Goal: Contribute content

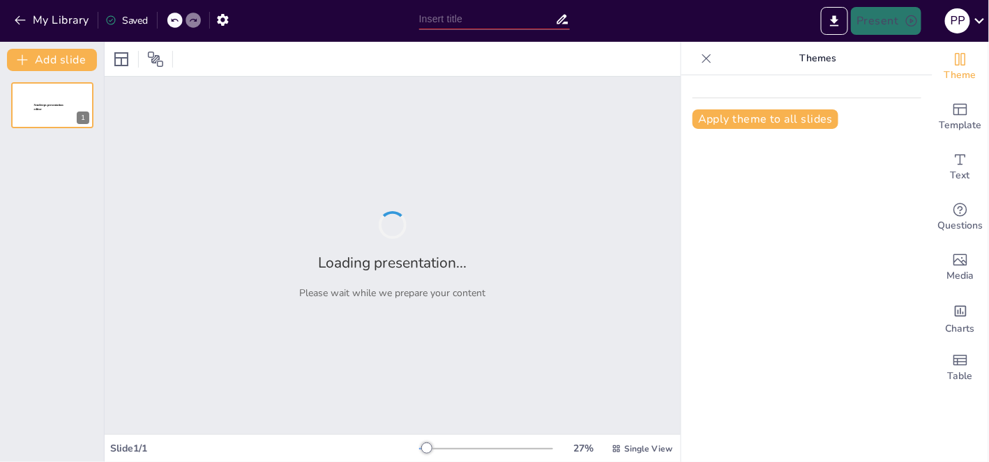
type input "Verbs Made Easy: Your Guide to English Action"
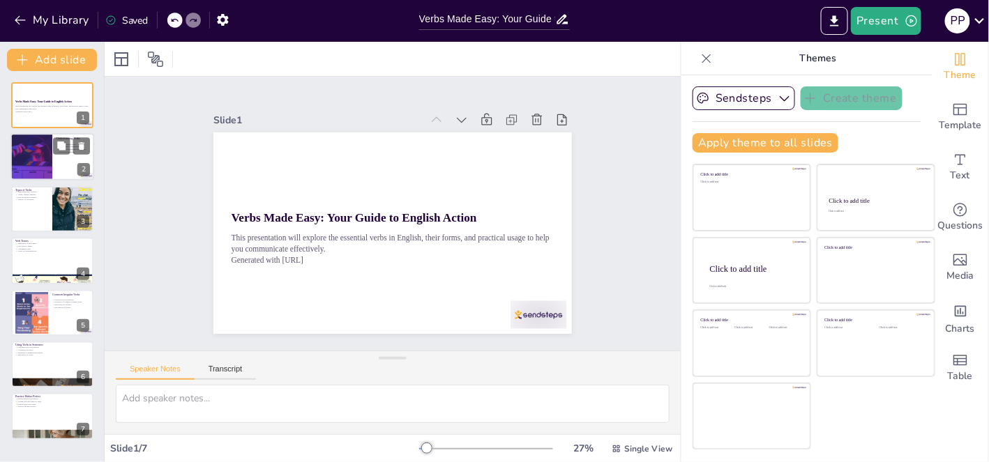
click at [57, 160] on div at bounding box center [52, 157] width 84 height 47
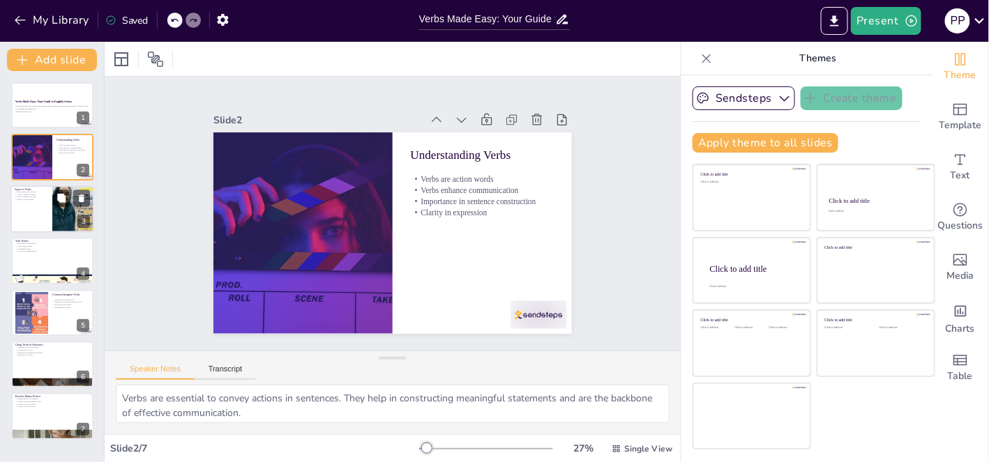
click at [33, 208] on div at bounding box center [52, 209] width 84 height 47
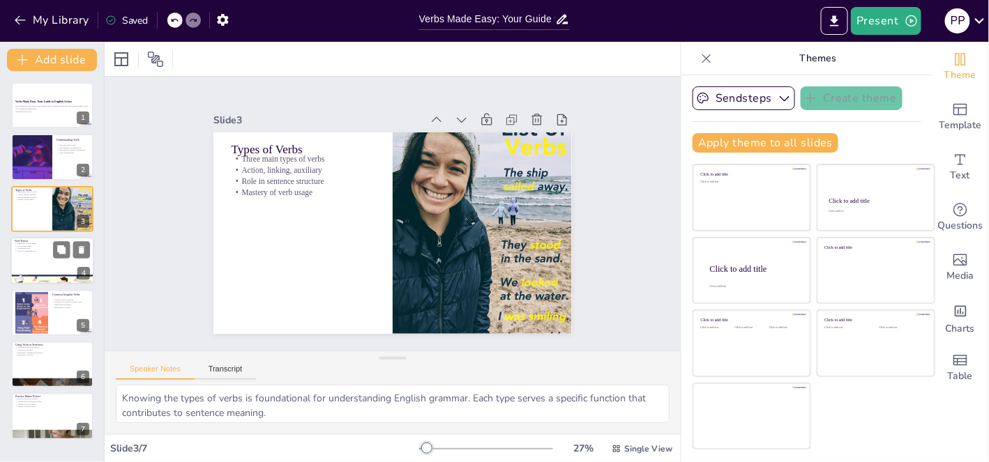
click at [31, 239] on p "Verb Tenses" at bounding box center [52, 241] width 75 height 4
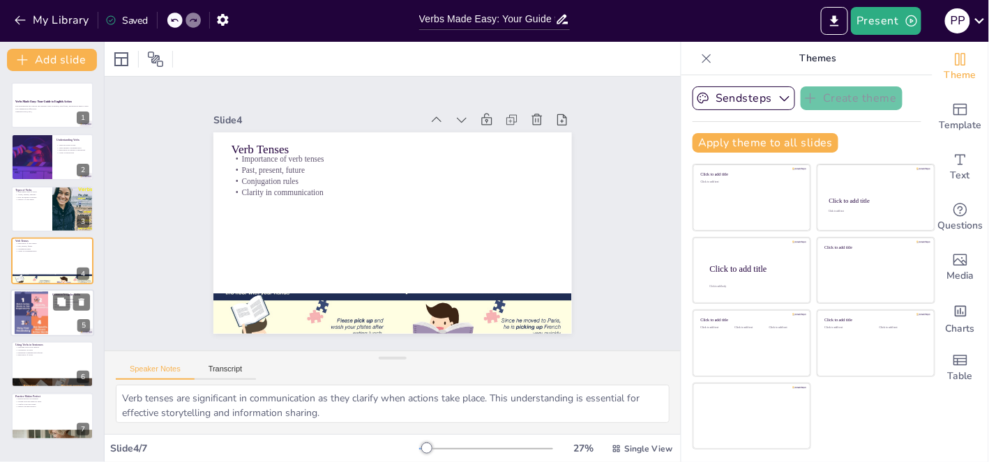
click at [27, 320] on div at bounding box center [31, 313] width 33 height 84
type textarea "Irregular verbs are a common challenge for English learners. Recognizing and ma…"
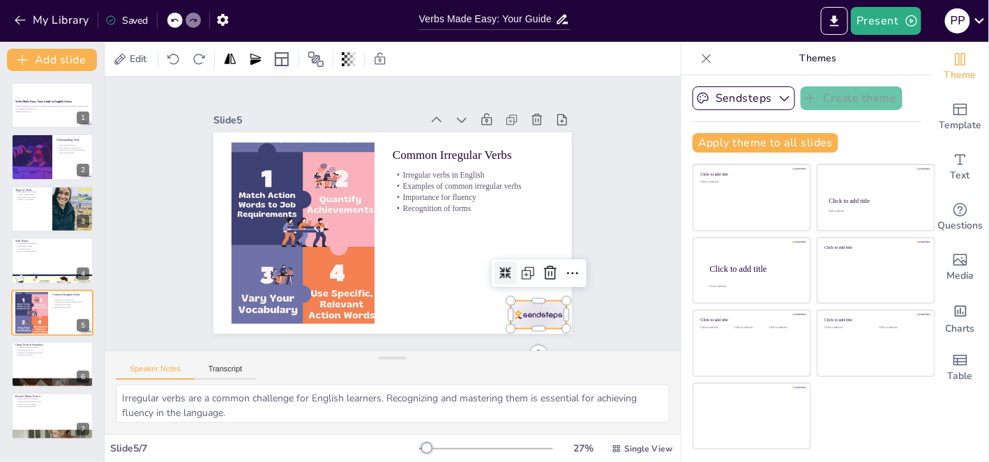
click at [537, 324] on div at bounding box center [514, 343] width 61 height 39
click at [541, 281] on icon at bounding box center [543, 288] width 14 height 15
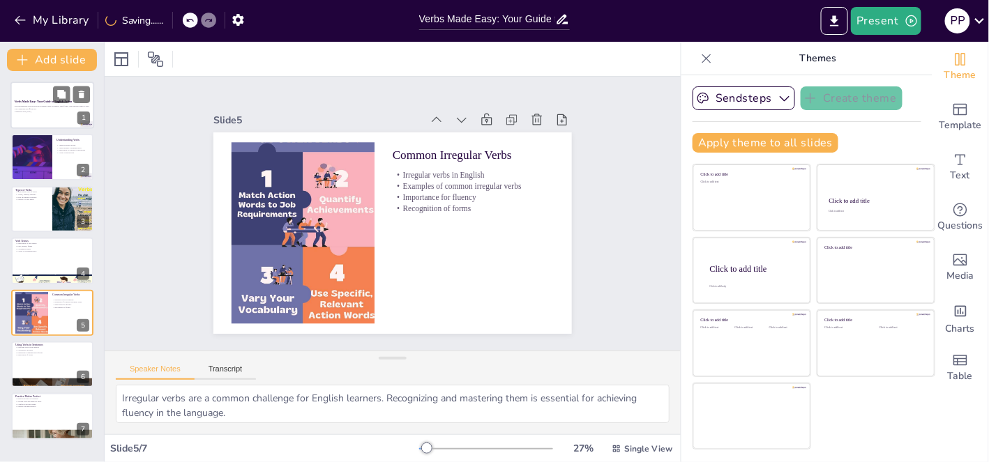
click at [35, 108] on p "This presentation will explore the essential verbs in English, their forms, and…" at bounding box center [52, 107] width 75 height 5
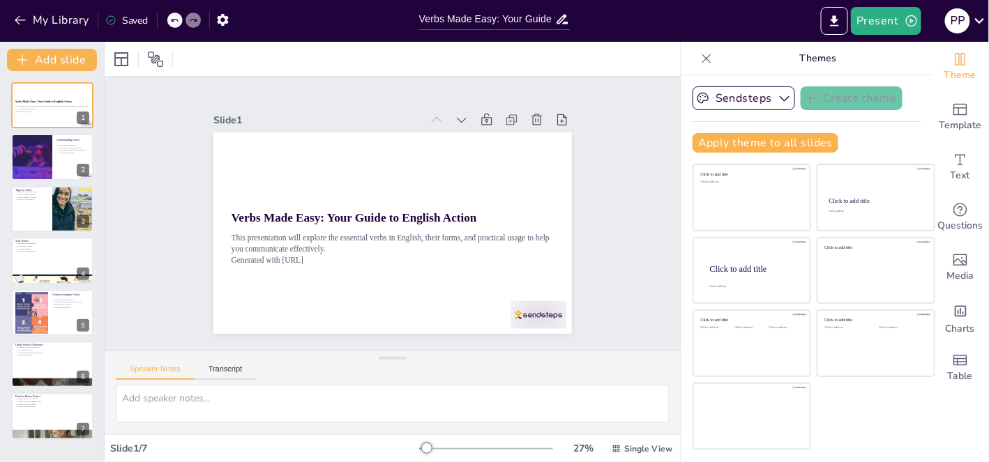
click at [536, 315] on div at bounding box center [527, 329] width 59 height 33
click at [540, 313] on div at bounding box center [527, 329] width 59 height 33
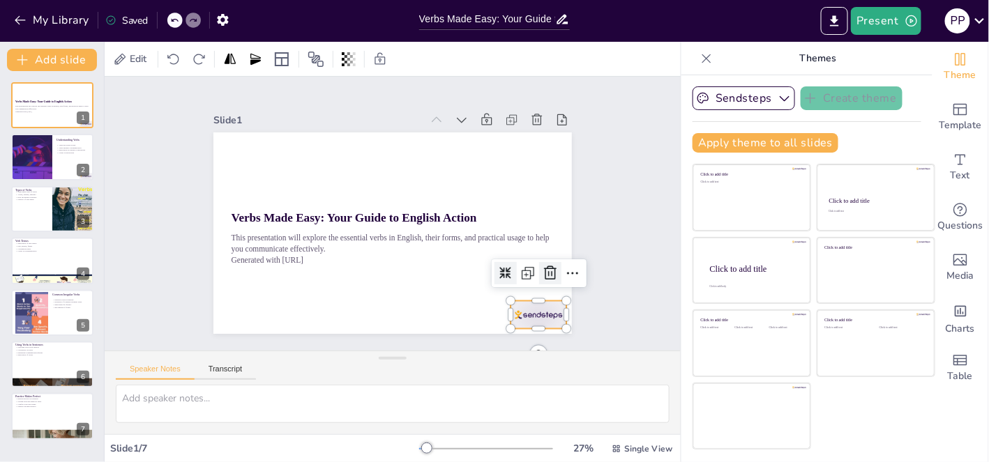
click at [548, 280] on icon at bounding box center [543, 289] width 18 height 18
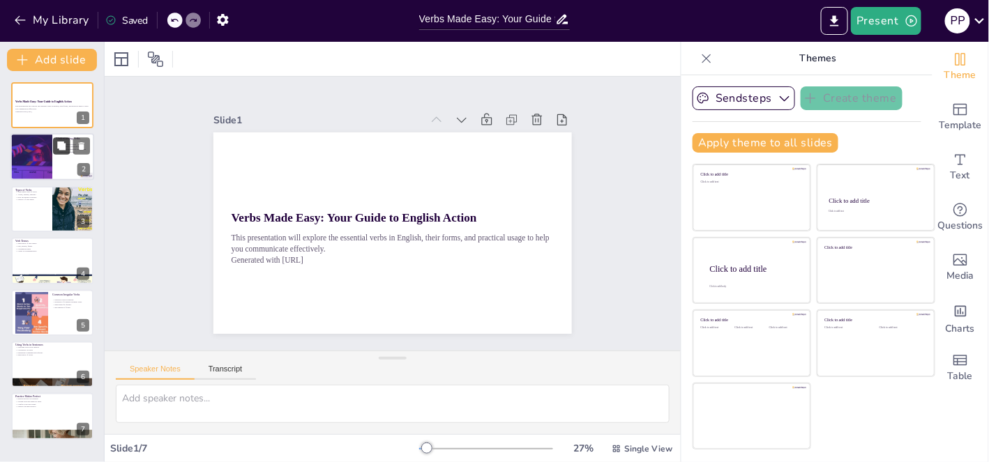
click at [56, 153] on button at bounding box center [61, 146] width 17 height 17
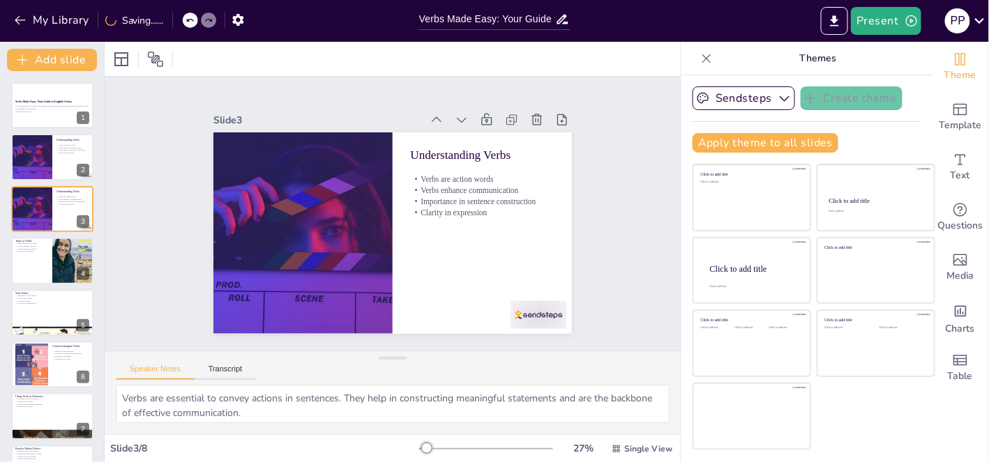
click at [541, 299] on div "Slide 1 Verbs Made Easy: Your Guide to English Action This presentation will ex…" at bounding box center [392, 213] width 601 height 333
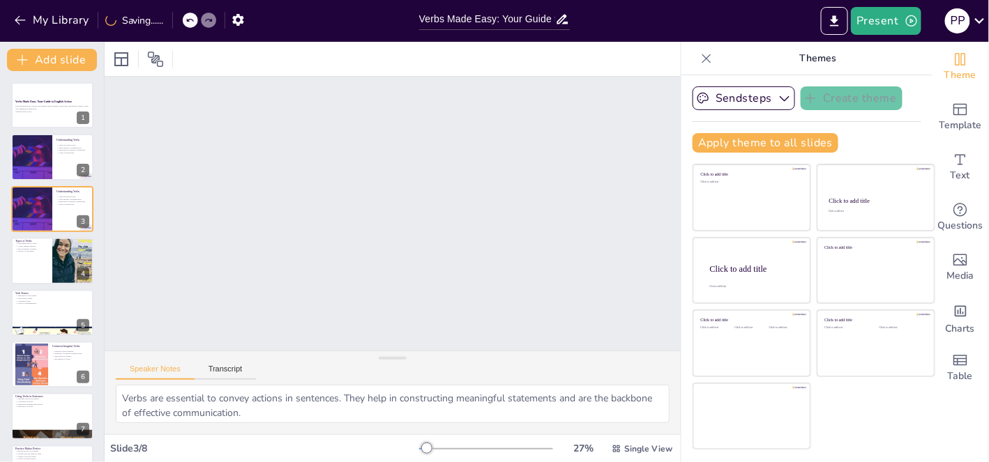
click at [538, 310] on div "Slide 1 Verbs Made Easy: Your Guide to English Action This presentation will ex…" at bounding box center [393, 213] width 602 height 333
click at [67, 202] on button at bounding box center [61, 198] width 17 height 17
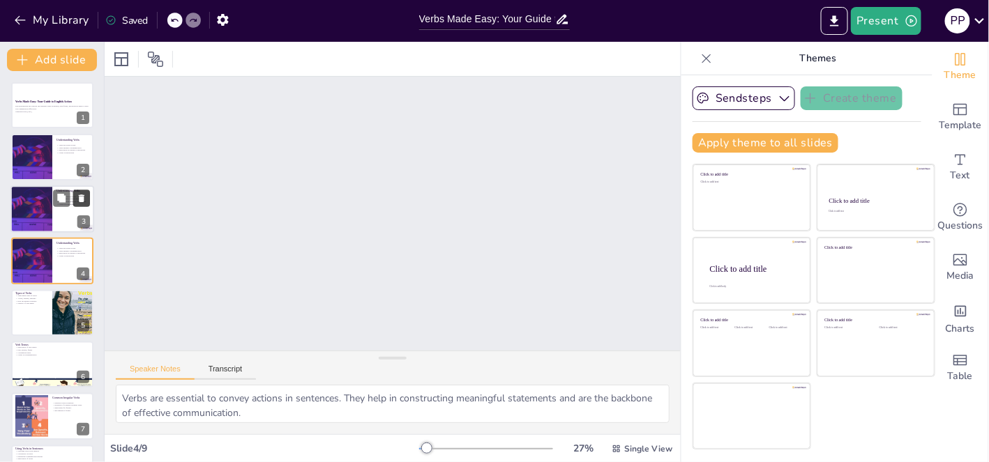
click at [82, 198] on icon at bounding box center [82, 199] width 6 height 8
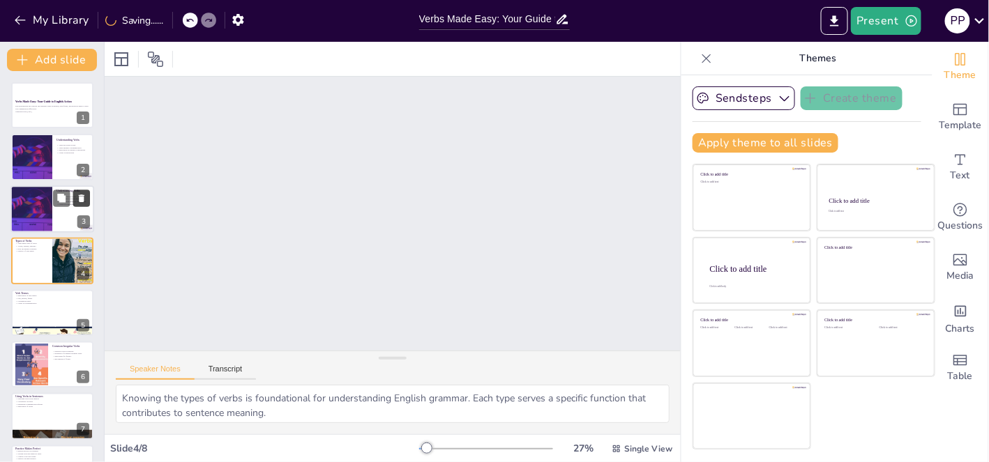
click at [82, 205] on button at bounding box center [81, 198] width 17 height 17
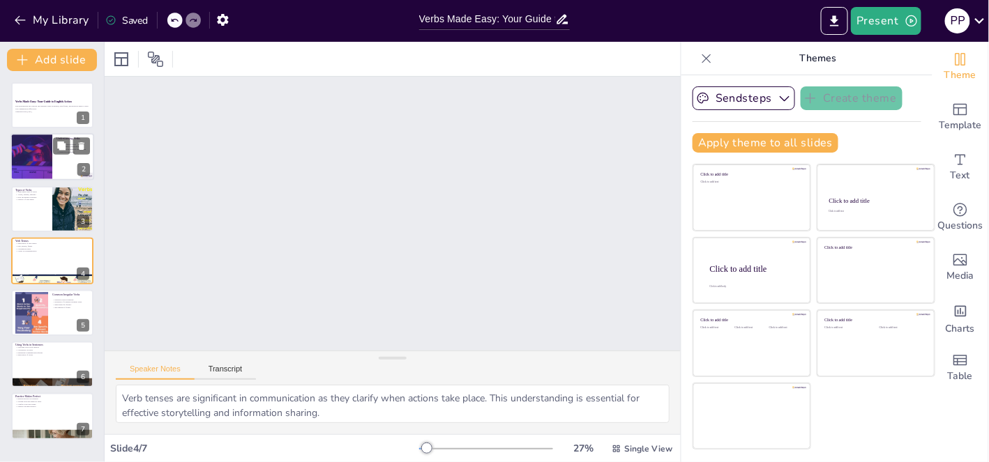
click at [37, 159] on div at bounding box center [31, 157] width 63 height 47
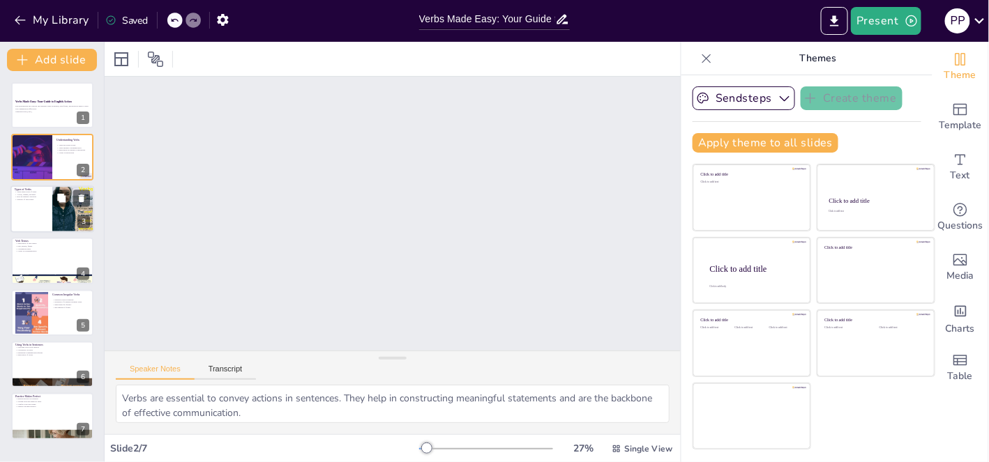
click at [41, 202] on div at bounding box center [52, 209] width 84 height 47
click at [33, 168] on div at bounding box center [31, 157] width 63 height 47
click at [445, 257] on div "Slide 1 Verbs Made Easy: Your Guide to English Action This presentation will ex…" at bounding box center [392, 213] width 633 height 439
click at [559, 273] on div "Slide 1 Verbs Made Easy: Your Guide to English Action This presentation will ex…" at bounding box center [393, 213] width 602 height 333
click at [49, 220] on div at bounding box center [52, 209] width 84 height 47
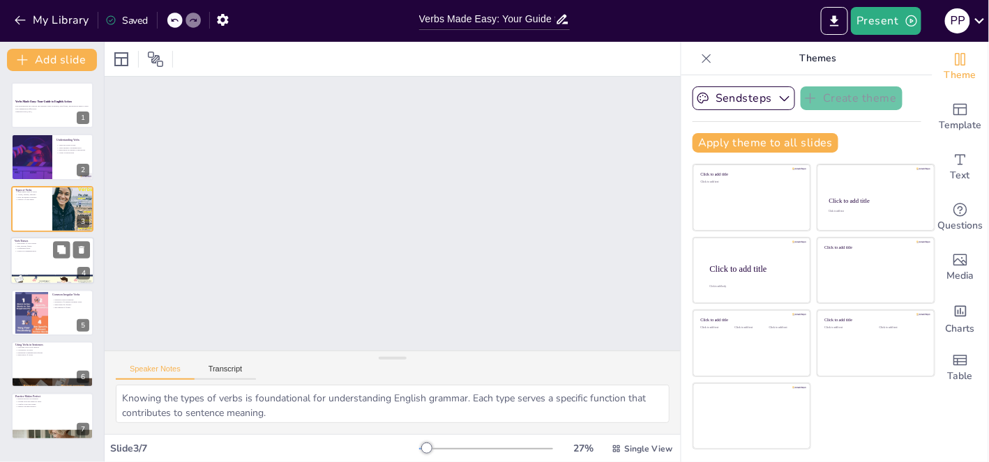
click at [29, 270] on div at bounding box center [52, 260] width 84 height 47
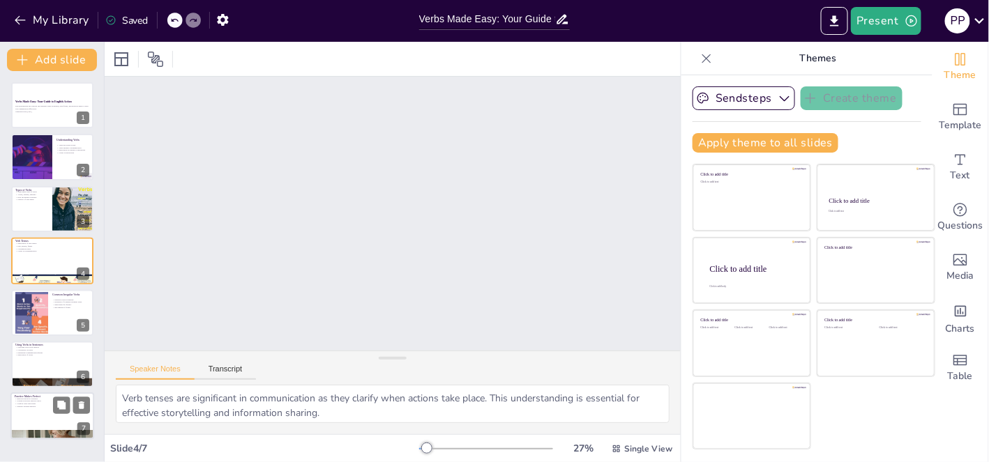
click at [49, 438] on div at bounding box center [52, 435] width 84 height 84
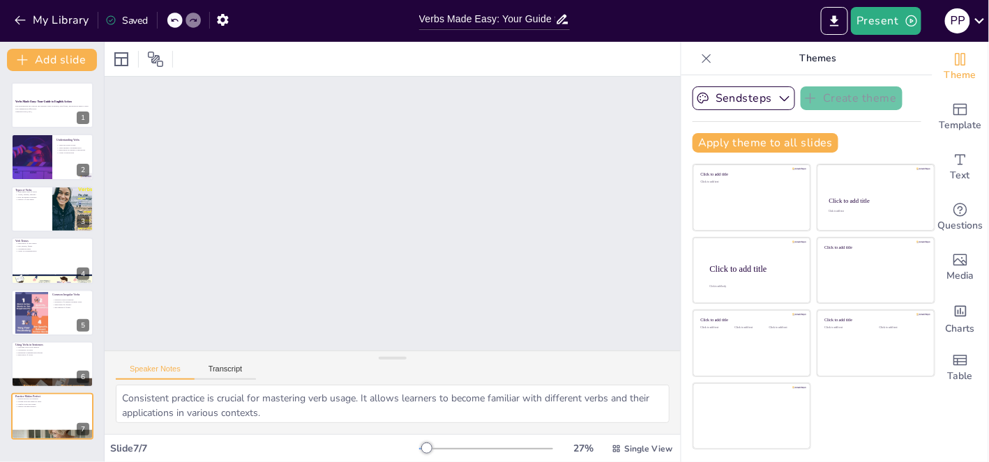
click at [173, 15] on div at bounding box center [174, 20] width 15 height 15
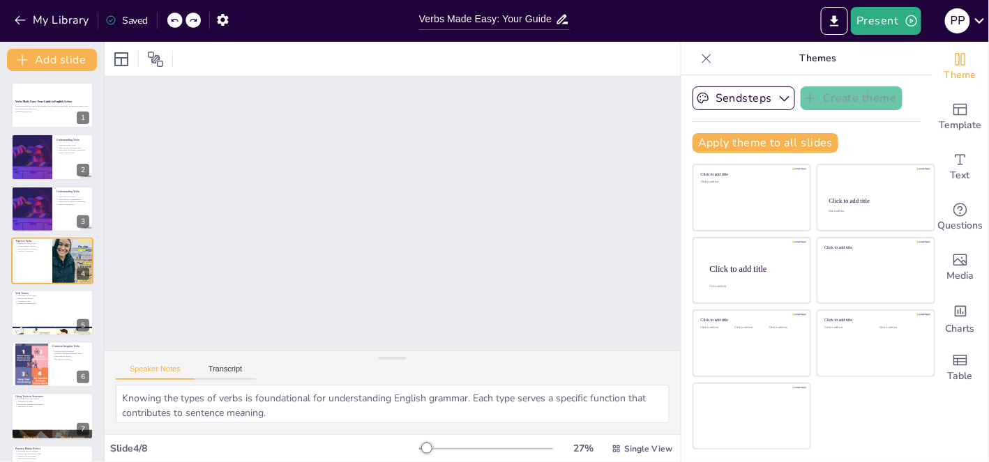
click at [173, 15] on div at bounding box center [174, 20] width 15 height 15
type textarea "Verbs are essential to convey actions in sentences. They help in constructing m…"
click at [173, 15] on div at bounding box center [174, 20] width 15 height 15
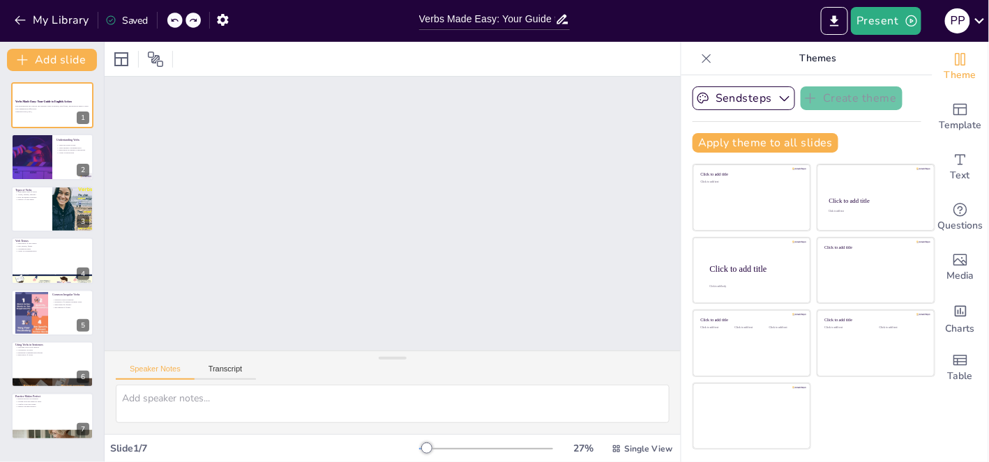
click at [173, 15] on div at bounding box center [174, 20] width 15 height 15
click at [47, 112] on p "Generated with [URL]" at bounding box center [52, 111] width 75 height 3
click at [35, 150] on div at bounding box center [31, 157] width 63 height 47
type textarea "Verbs are essential to convey actions in sentences. They help in constructing m…"
